Goal: Navigation & Orientation: Understand site structure

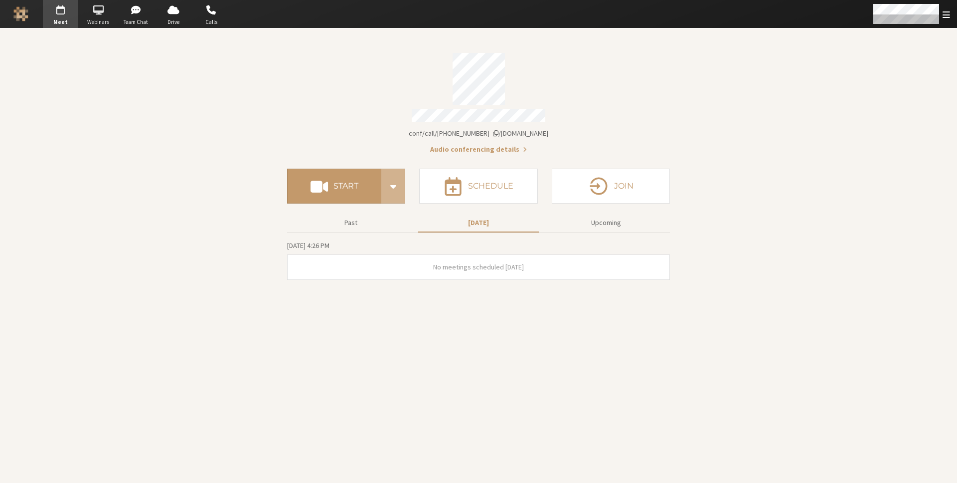
click at [93, 15] on span "button" at bounding box center [98, 10] width 35 height 16
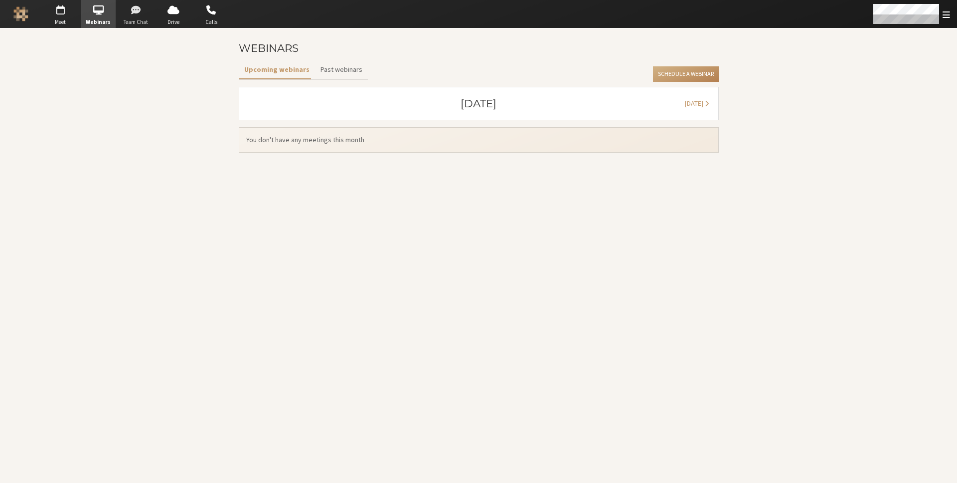
click at [127, 13] on span "button" at bounding box center [136, 10] width 35 height 16
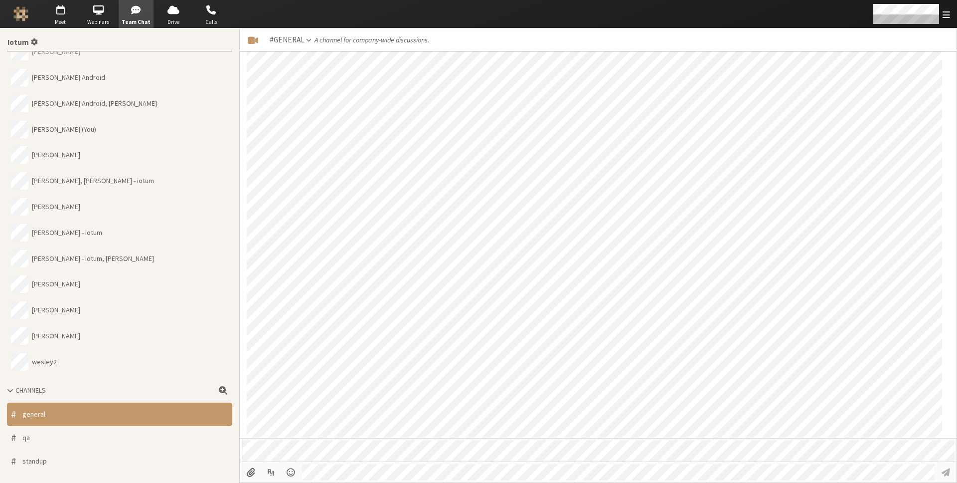
scroll to position [897, 0]
click at [178, 12] on span "button" at bounding box center [173, 10] width 35 height 16
